Goal: Information Seeking & Learning: Learn about a topic

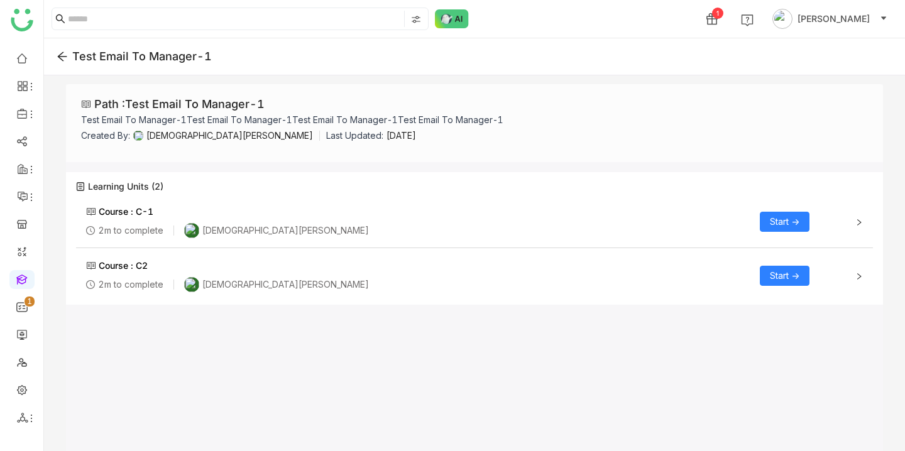
click at [783, 218] on span "Start ->" at bounding box center [785, 222] width 30 height 14
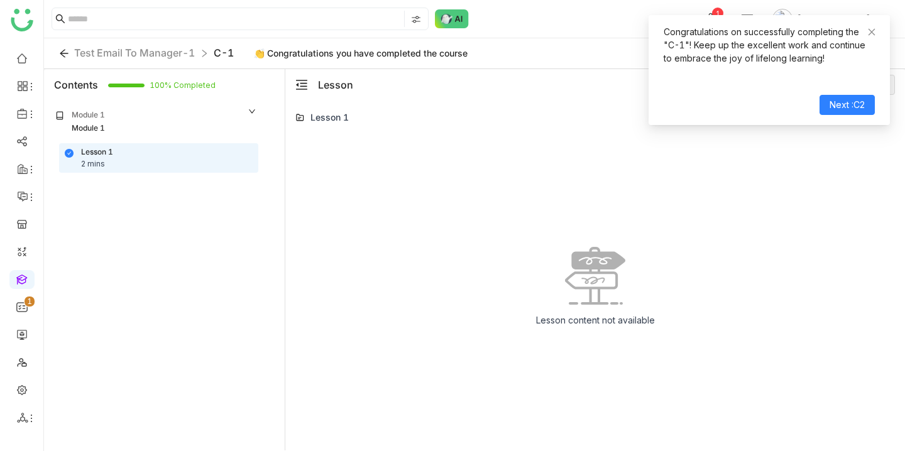
click at [319, 116] on div "Lesson 1" at bounding box center [330, 117] width 38 height 13
click at [106, 123] on div "Module 1" at bounding box center [156, 129] width 202 height 12
click at [102, 163] on div "2 mins" at bounding box center [93, 164] width 24 height 12
click at [844, 108] on span "Next :C2" at bounding box center [847, 105] width 35 height 14
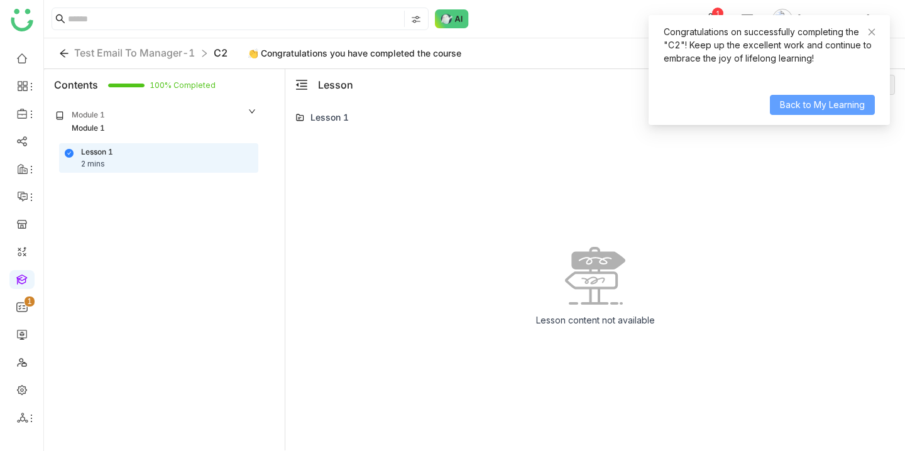
click at [827, 107] on span "Back to My Learning" at bounding box center [822, 105] width 85 height 14
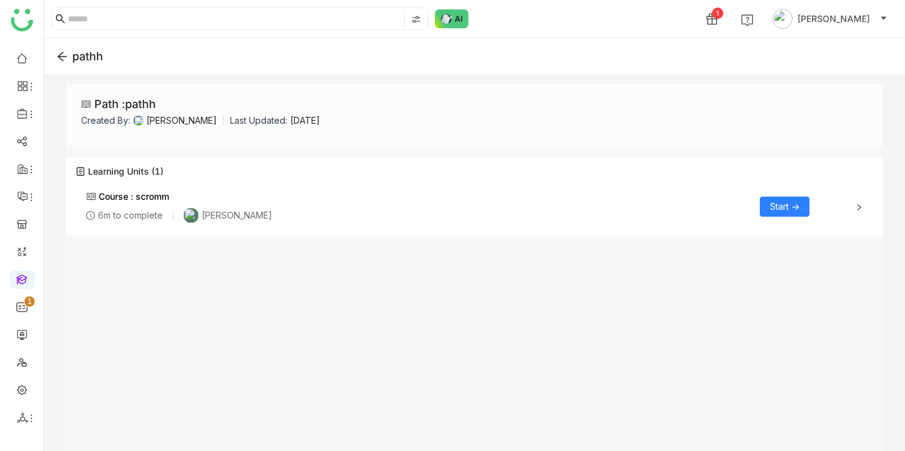
click at [776, 205] on span "Start ->" at bounding box center [785, 207] width 30 height 14
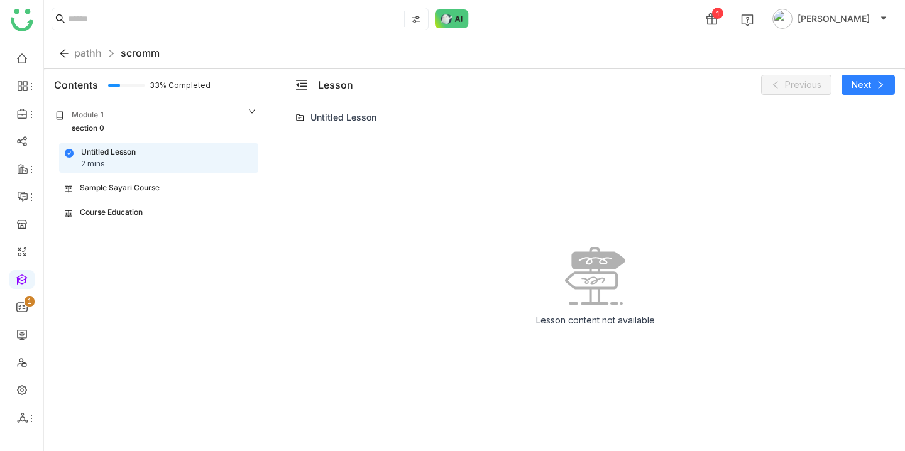
click at [162, 190] on div "Sample Sayari Course" at bounding box center [159, 188] width 188 height 12
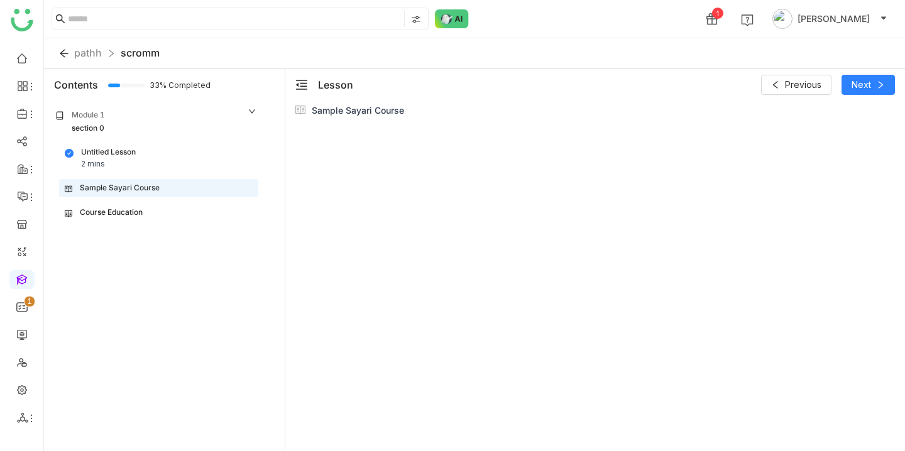
click at [159, 207] on div "Course Education" at bounding box center [159, 213] width 188 height 12
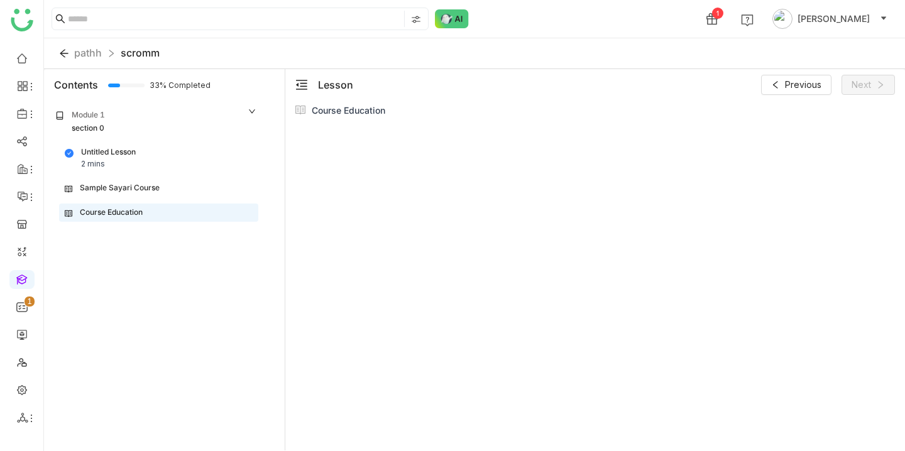
click at [352, 104] on div "Course Education" at bounding box center [349, 110] width 74 height 13
click at [106, 117] on div "Module 1" at bounding box center [156, 115] width 202 height 13
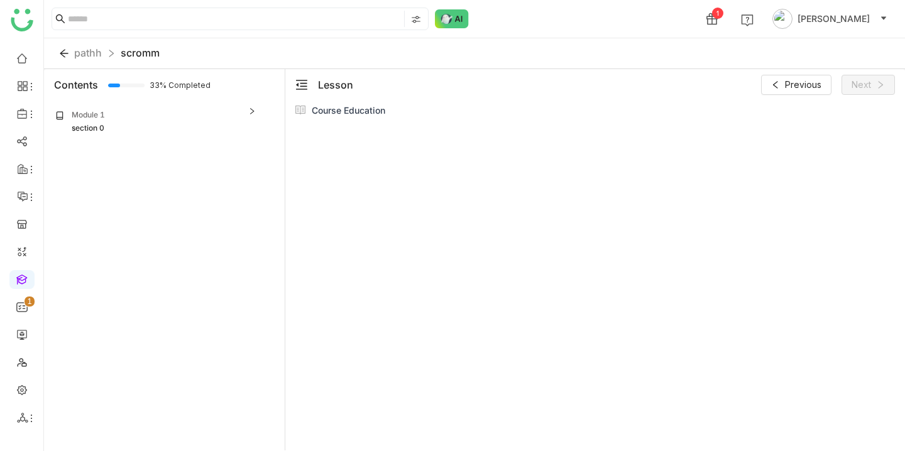
click at [106, 117] on div "Module 1" at bounding box center [156, 115] width 202 height 13
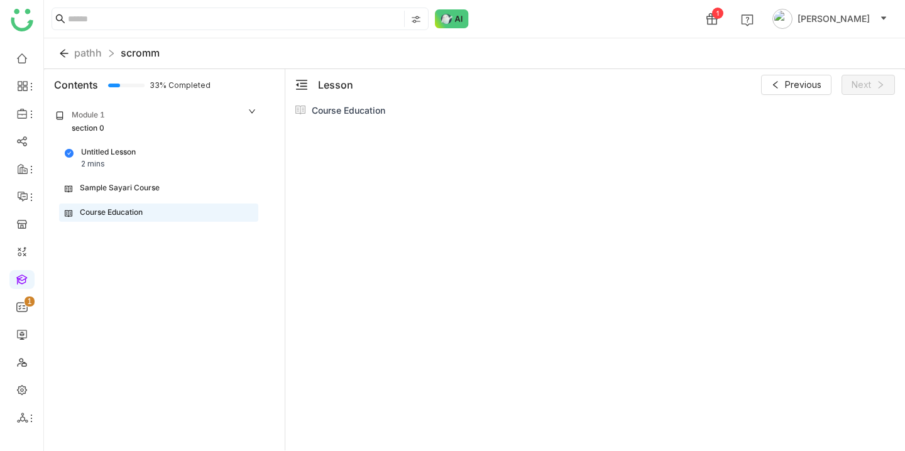
click at [107, 160] on div "Untitled Lesson 2 mins" at bounding box center [159, 158] width 188 height 24
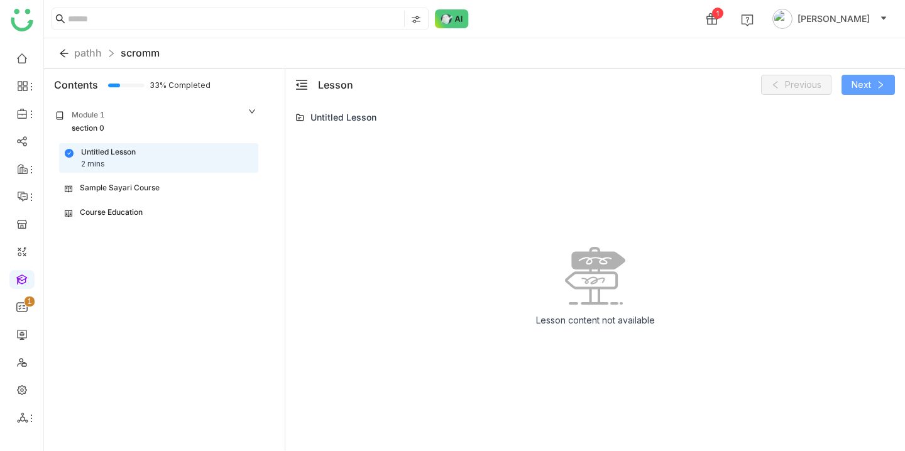
click at [875, 91] on button "Next" at bounding box center [868, 85] width 53 height 20
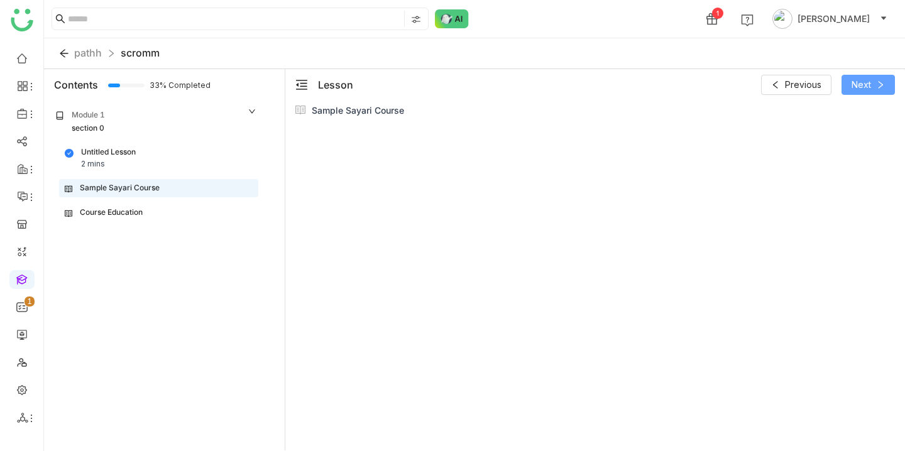
click at [875, 91] on button "Next" at bounding box center [868, 85] width 53 height 20
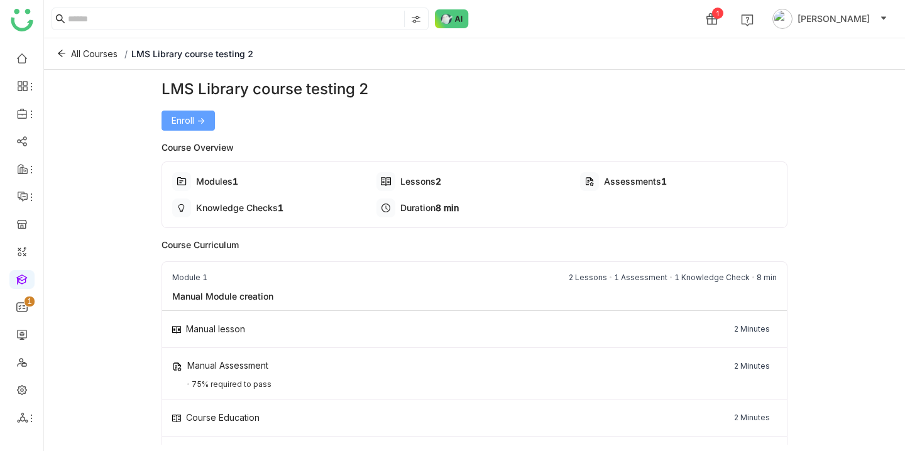
click at [197, 127] on button "Enroll ->" at bounding box center [188, 121] width 53 height 20
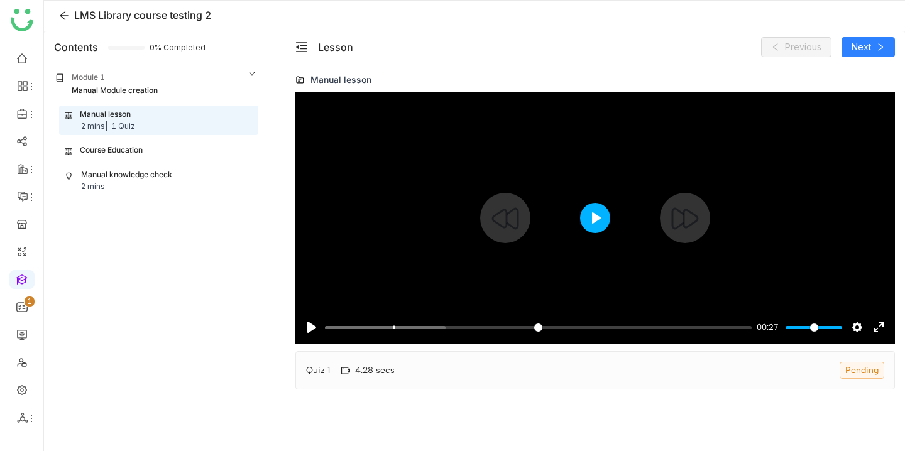
click at [608, 222] on button "Play" at bounding box center [595, 218] width 30 height 30
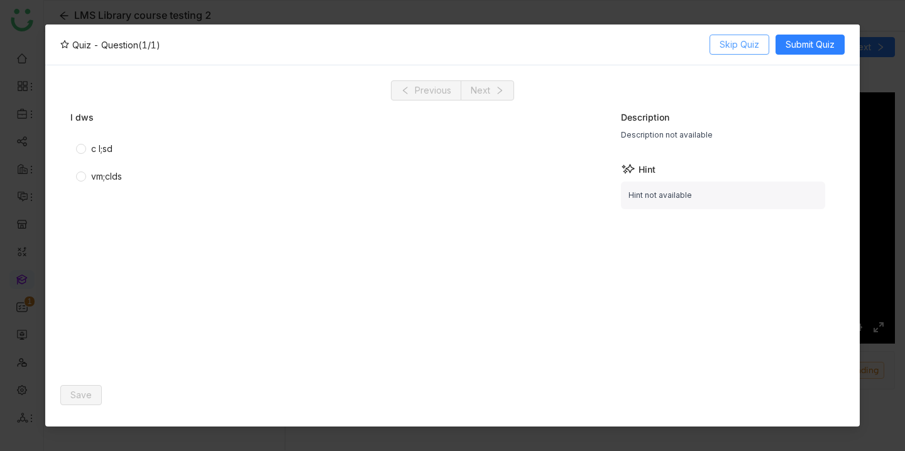
click at [757, 44] on span "Skip Quiz" at bounding box center [740, 45] width 40 height 14
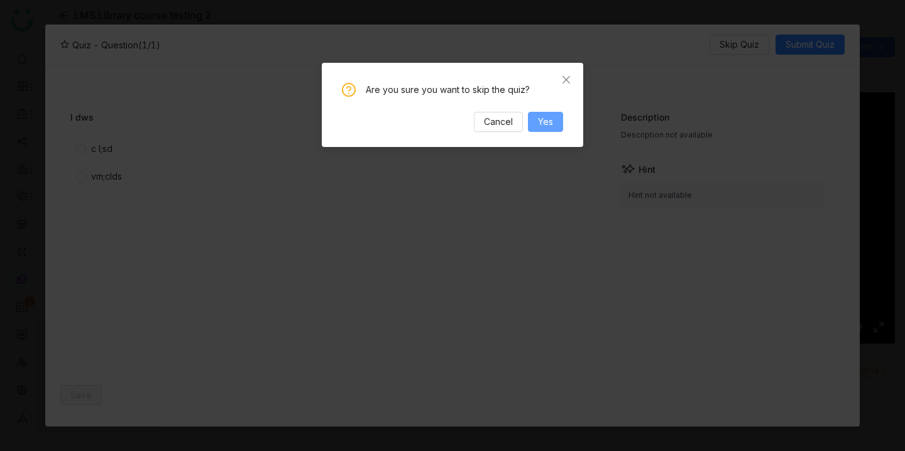
click at [556, 119] on button "Yes" at bounding box center [545, 122] width 35 height 20
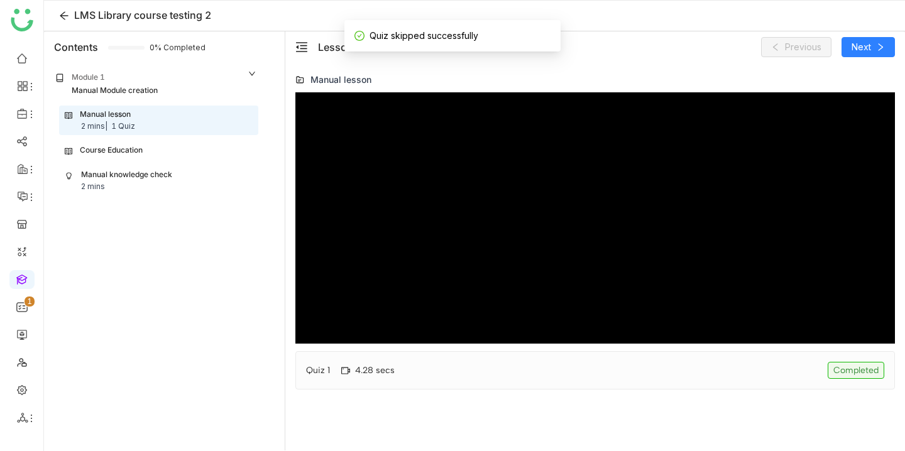
type input "*****"
click at [147, 188] on div "Manual knowledge check 2 mins" at bounding box center [159, 181] width 188 height 24
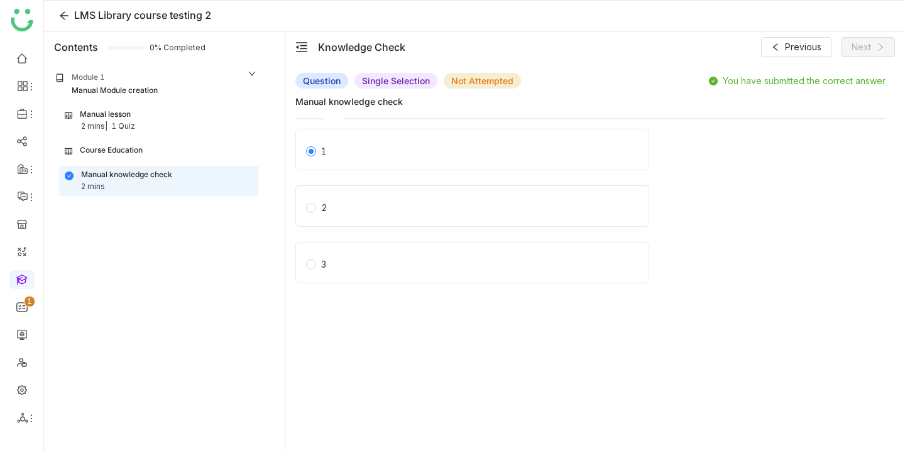
click at [125, 113] on div "Manual lesson" at bounding box center [105, 115] width 51 height 12
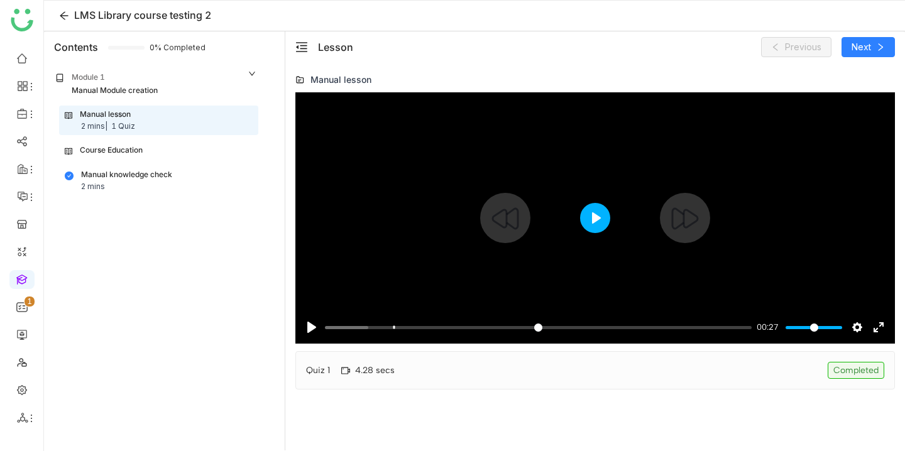
click at [590, 219] on button "Play" at bounding box center [595, 218] width 30 height 30
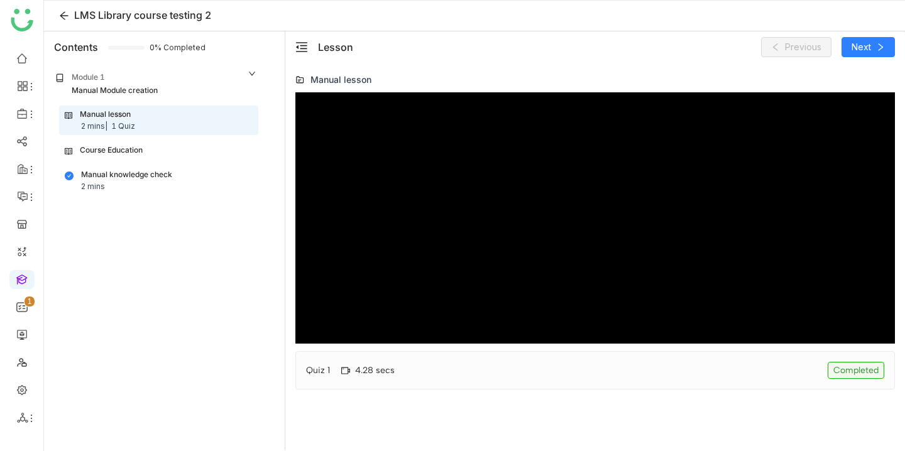
type input "*****"
